Goal: Task Accomplishment & Management: Complete application form

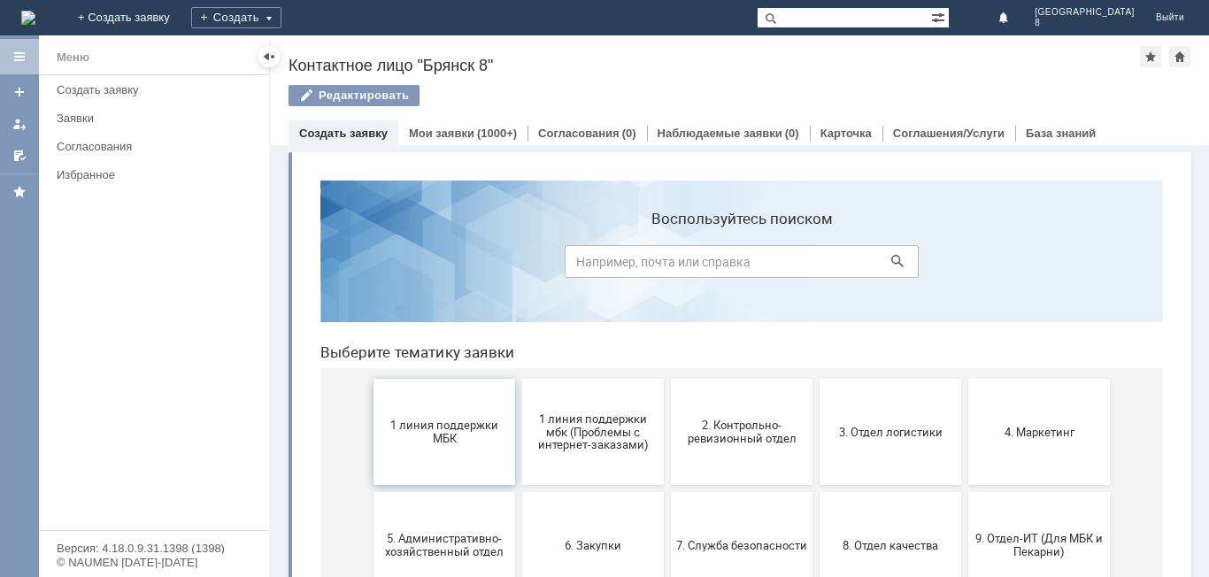
click at [439, 456] on button "1 линия поддержки МБК" at bounding box center [445, 432] width 142 height 106
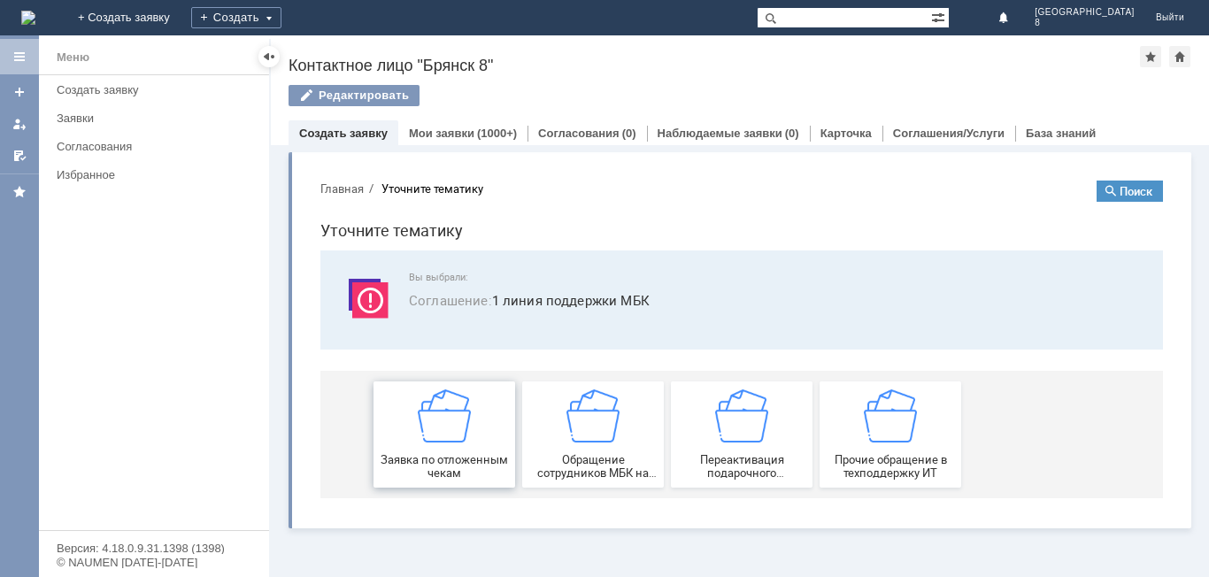
click at [444, 431] on img at bounding box center [444, 416] width 53 height 53
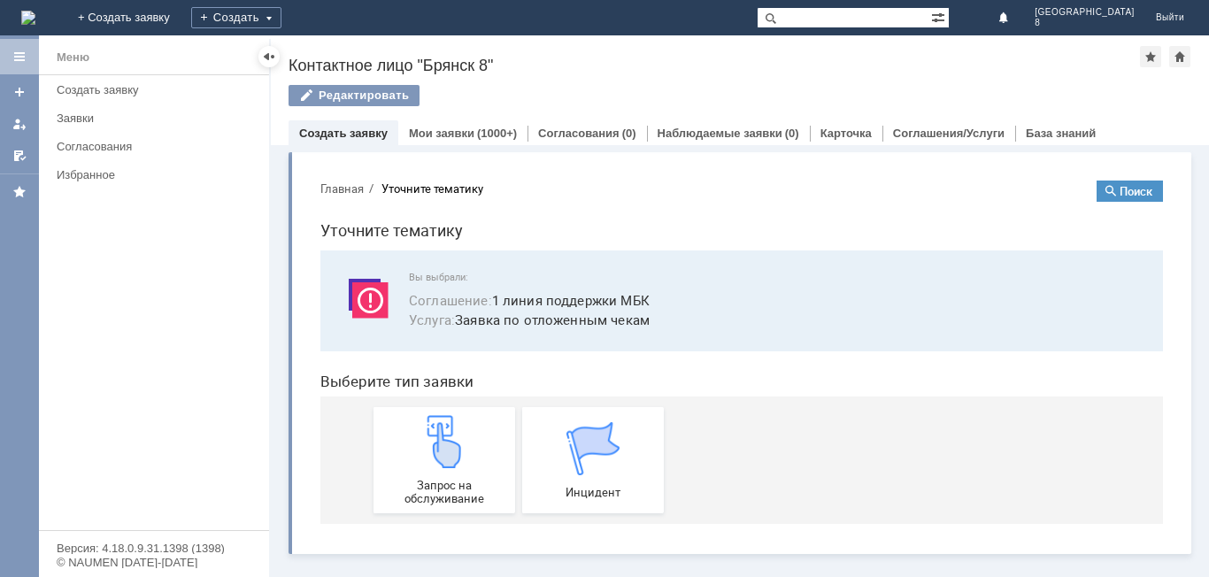
click at [444, 431] on img at bounding box center [444, 441] width 53 height 53
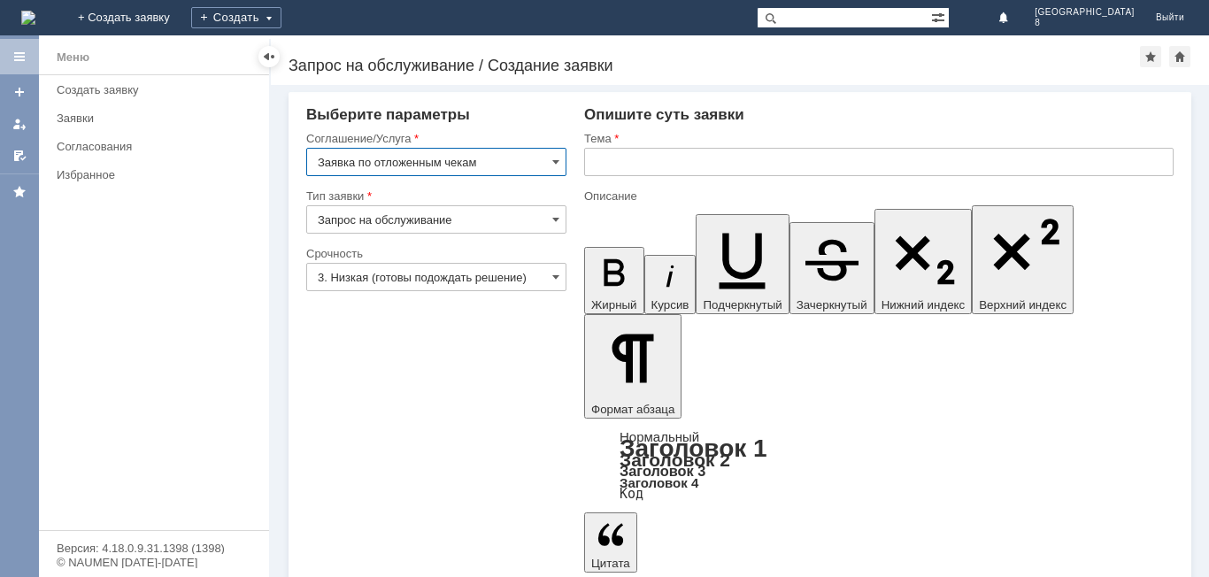
click at [636, 159] on input "text" at bounding box center [879, 162] width 590 height 28
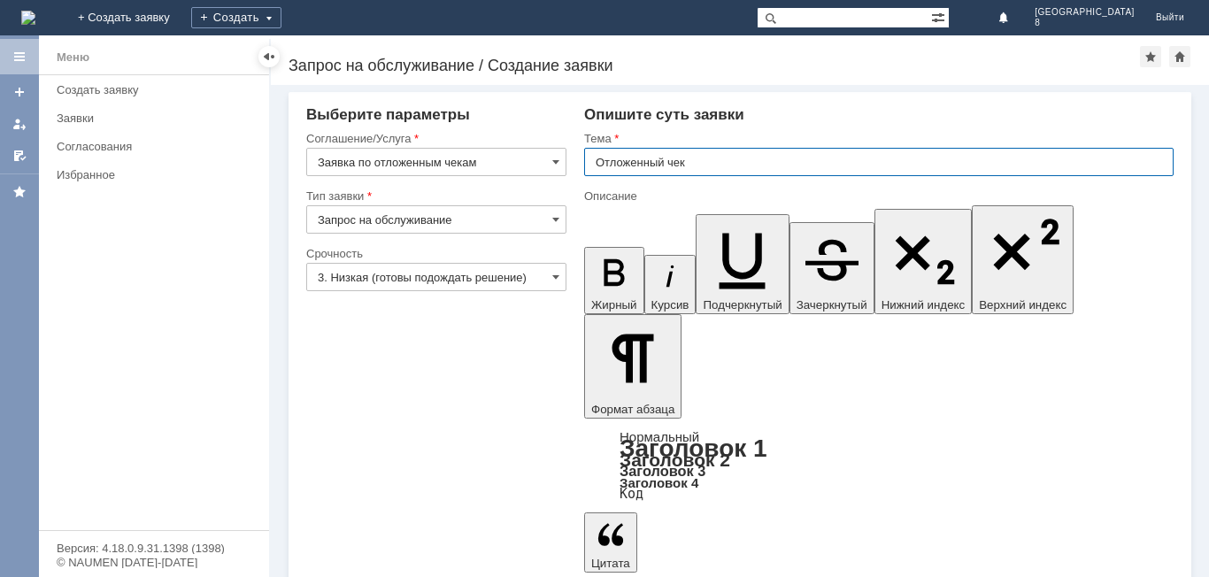
type input "Отложенный чек"
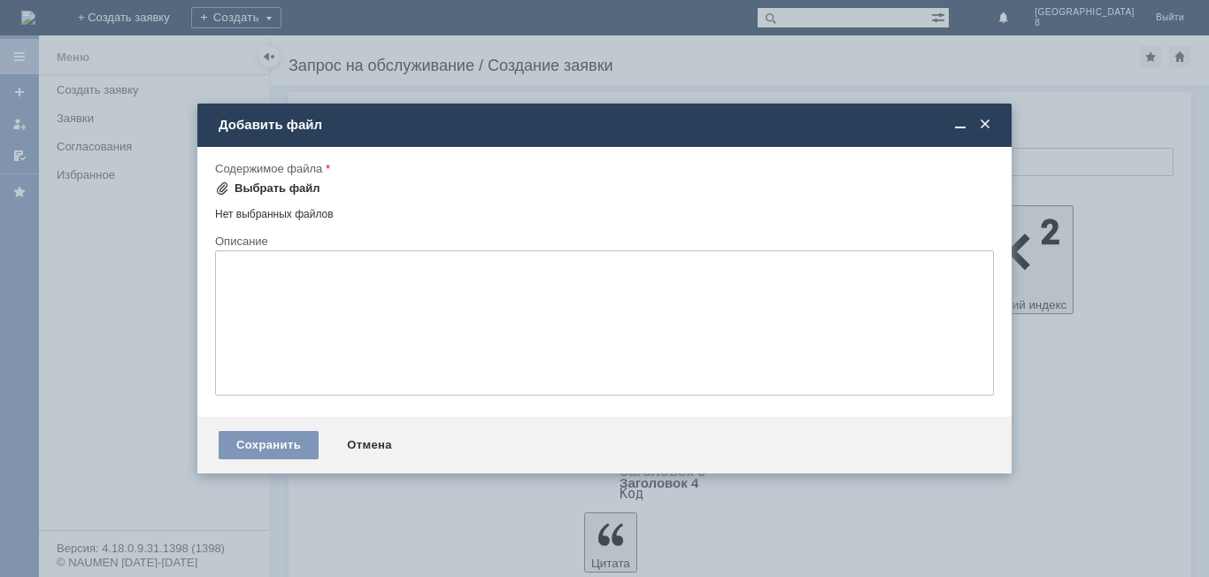
click at [283, 191] on div "Выбрать файл" at bounding box center [278, 188] width 86 height 14
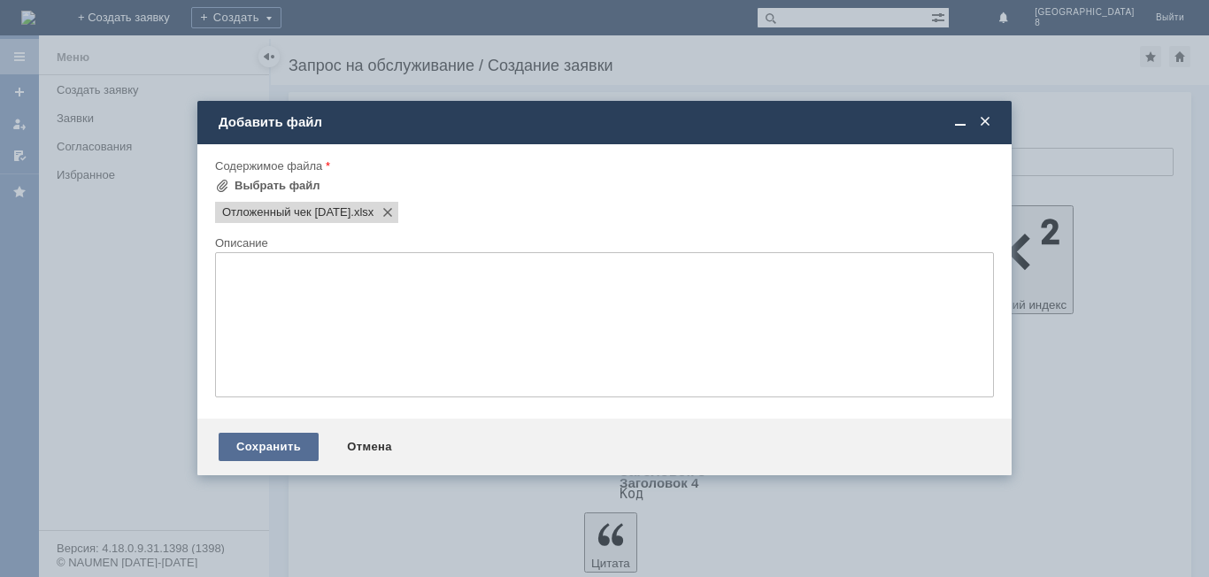
click at [262, 442] on div "Сохранить" at bounding box center [269, 447] width 100 height 28
